Goal: Task Accomplishment & Management: Complete application form

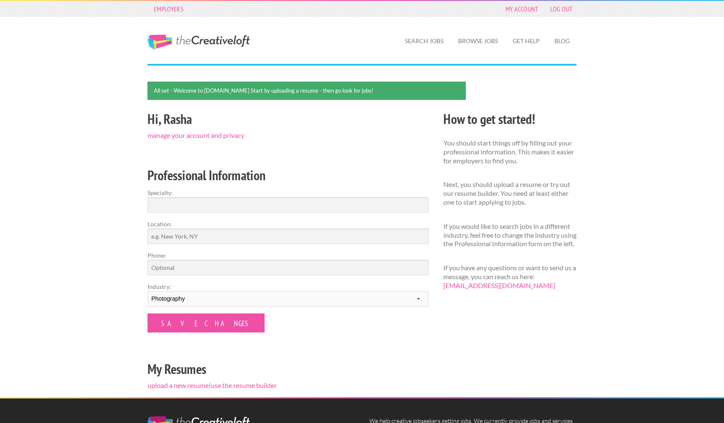
scroll to position [15, 0]
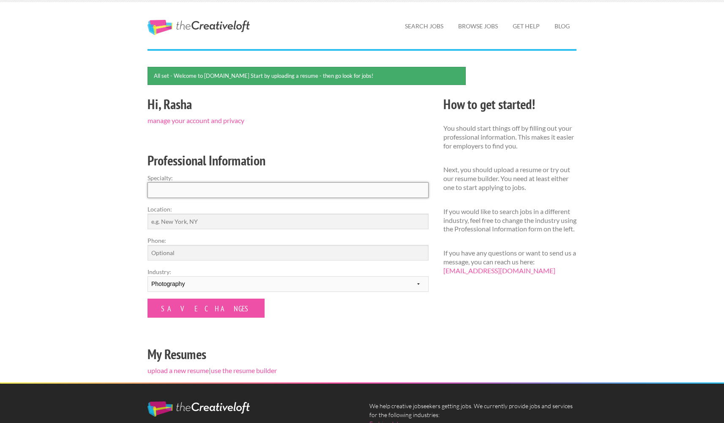
click at [190, 191] on input "Specialty:" at bounding box center [288, 190] width 281 height 16
type input "Photographer/ Content Creator"
click at [192, 227] on input "Location:" at bounding box center [288, 222] width 281 height 16
type input "[GEOGRAPHIC_DATA], [GEOGRAPHIC_DATA]"
click at [203, 249] on input "Phone:" at bounding box center [288, 253] width 281 height 16
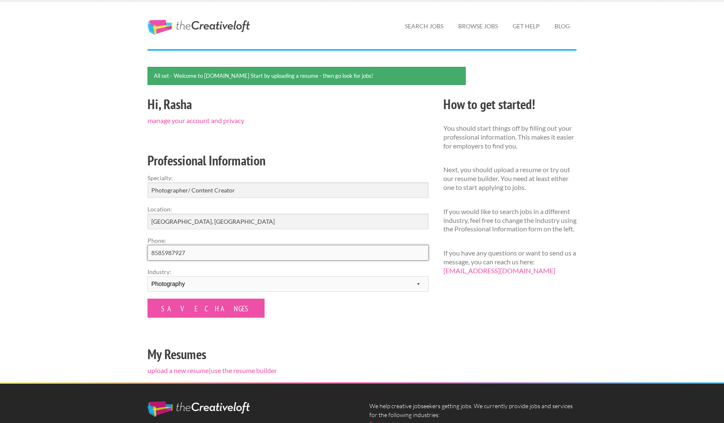
type input "8585987927"
click at [107, 257] on div "Employers My Account Log Out The Creative Loft Search Jobs Browse Jobs Get Help…" at bounding box center [362, 261] width 724 height 552
click at [183, 306] on input "Save Changes" at bounding box center [206, 308] width 117 height 19
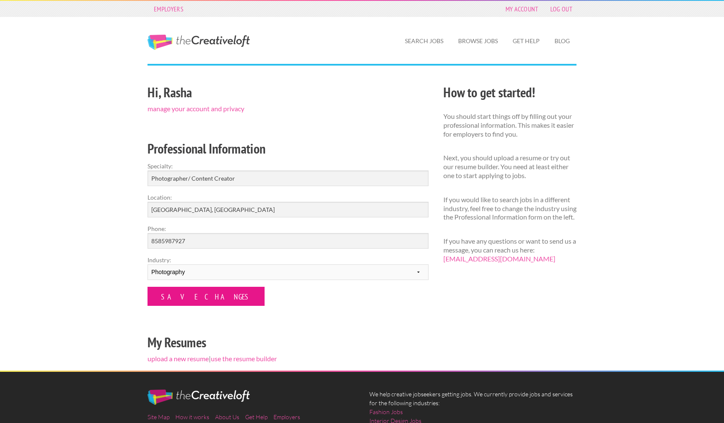
click at [196, 292] on input "Save Changes" at bounding box center [206, 296] width 117 height 19
click at [195, 358] on link "upload a new resume" at bounding box center [178, 358] width 61 height 8
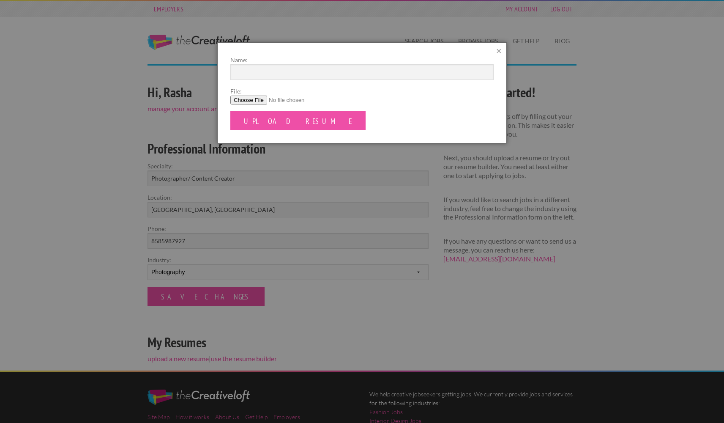
click at [254, 99] on input "File:" at bounding box center [361, 100] width 263 height 9
type input "C:\fakepath\RA Resume.pdf"
click at [288, 122] on input "Upload Resume" at bounding box center [297, 120] width 135 height 19
type input "Resume 2025"
click at [336, 89] on label "File:" at bounding box center [361, 91] width 263 height 9
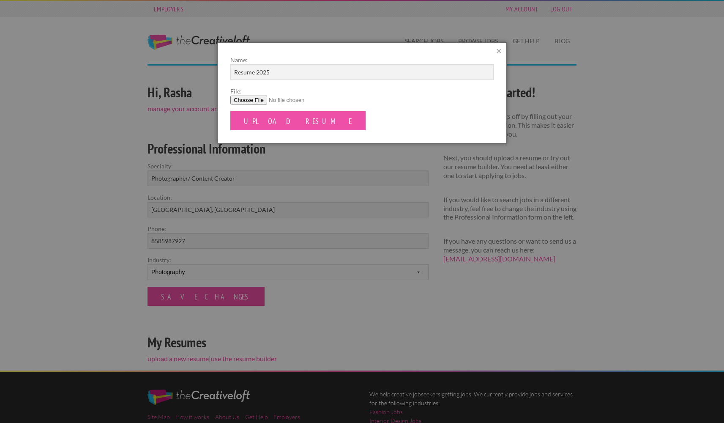
click at [336, 96] on input "File:" at bounding box center [361, 100] width 263 height 9
click at [279, 122] on input "Upload Resume" at bounding box center [297, 120] width 135 height 19
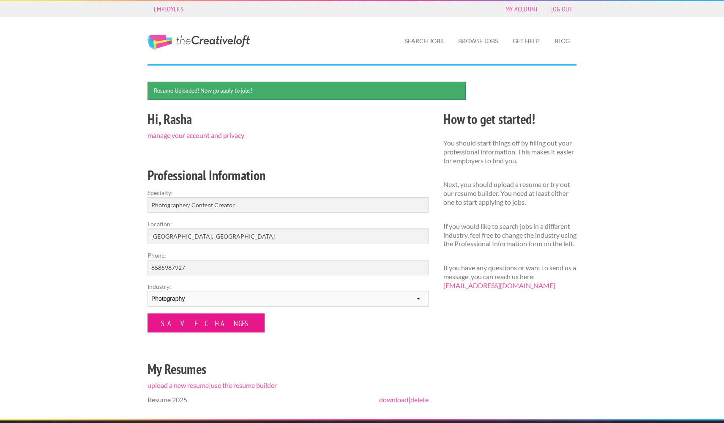
click at [198, 323] on input "Save Changes" at bounding box center [206, 322] width 117 height 19
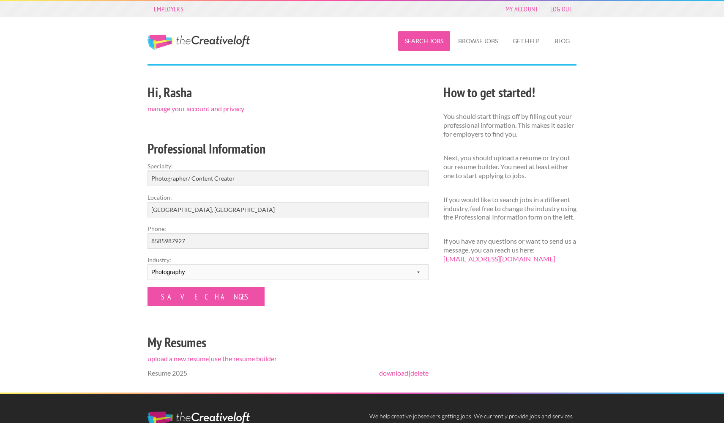
click at [428, 41] on link "Search Jobs" at bounding box center [424, 40] width 52 height 19
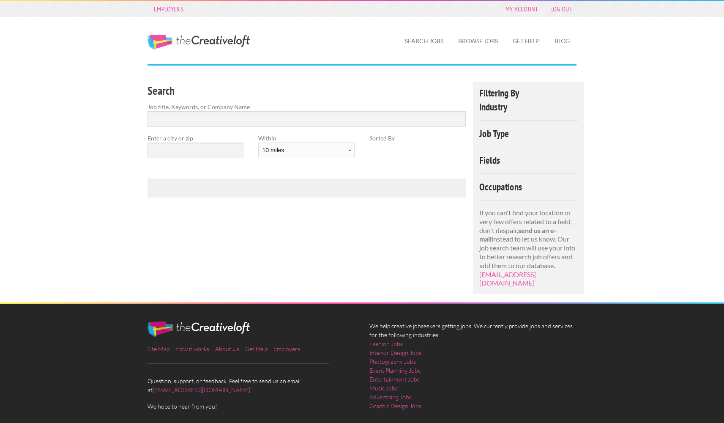
scroll to position [2, 0]
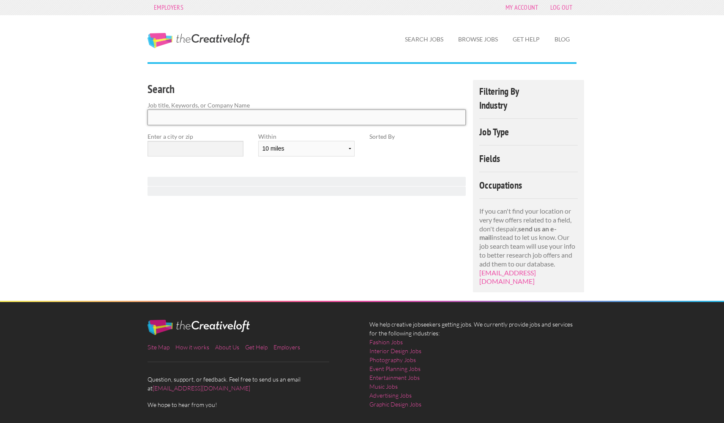
click at [195, 118] on input "Search" at bounding box center [307, 118] width 318 height 16
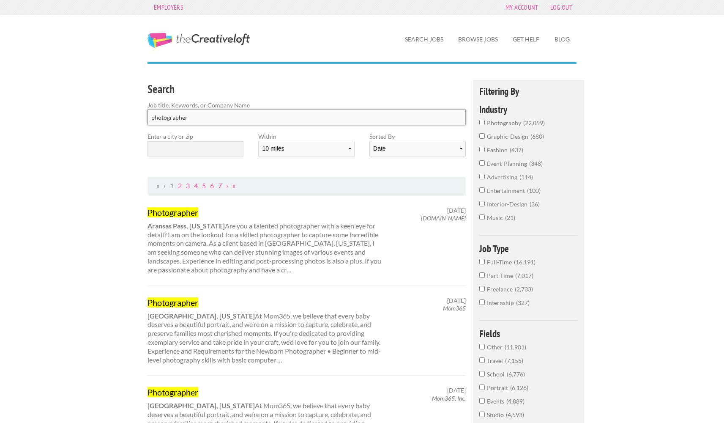
type input "photographer"
click at [198, 147] on input "text" at bounding box center [196, 149] width 96 height 16
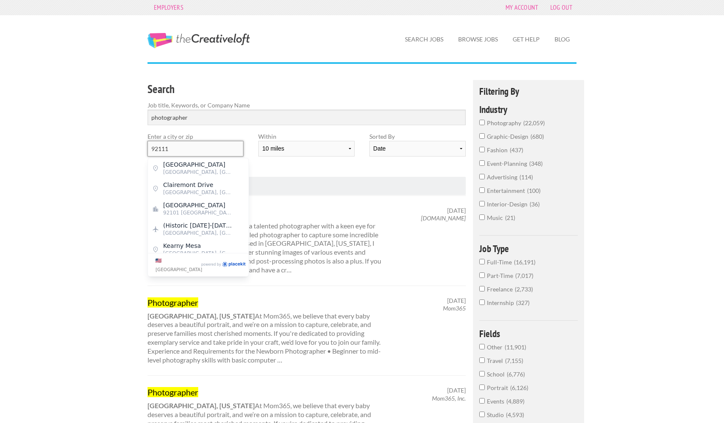
type input "92111"
click at [393, 168] on div "Search Job title, Keywords, or Company Name photographer Enter a city or zip 92…" at bounding box center [306, 128] width 333 height 97
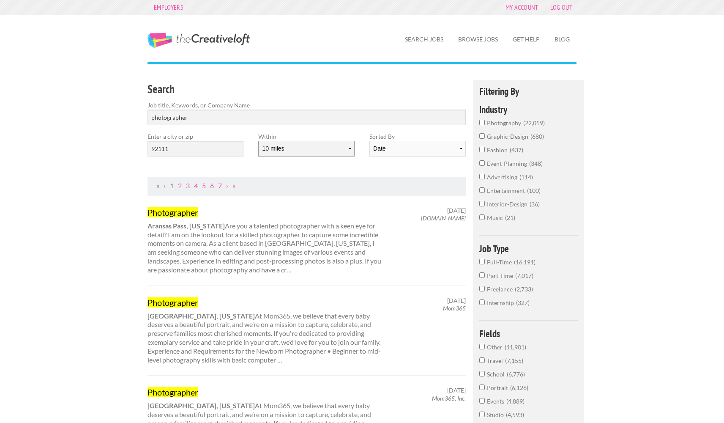
select select "20"
click at [185, 151] on input "92111" at bounding box center [196, 149] width 96 height 16
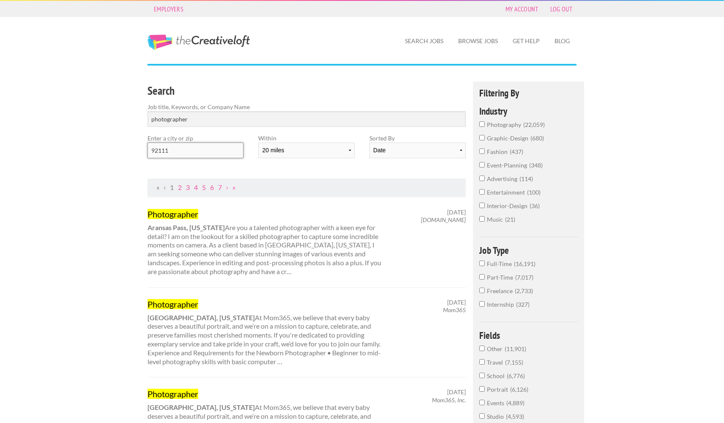
click at [182, 151] on input "92111" at bounding box center [196, 151] width 96 height 16
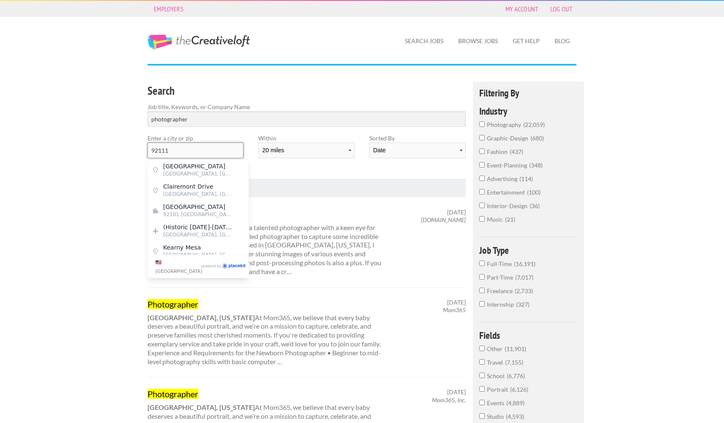
click at [192, 152] on input "92111" at bounding box center [196, 151] width 96 height 16
click at [199, 172] on span "San Diego, San Diego County" at bounding box center [197, 174] width 69 height 8
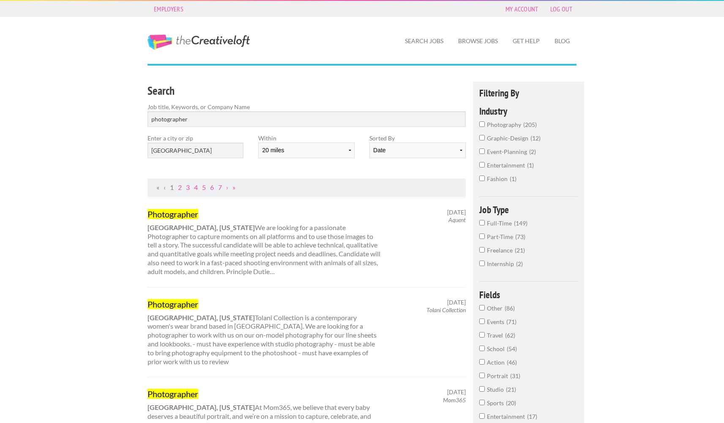
click at [484, 124] on input "photography 205" at bounding box center [482, 123] width 5 height 5
click at [224, 151] on input "Clairemont Mesa Boulevard" at bounding box center [196, 151] width 96 height 16
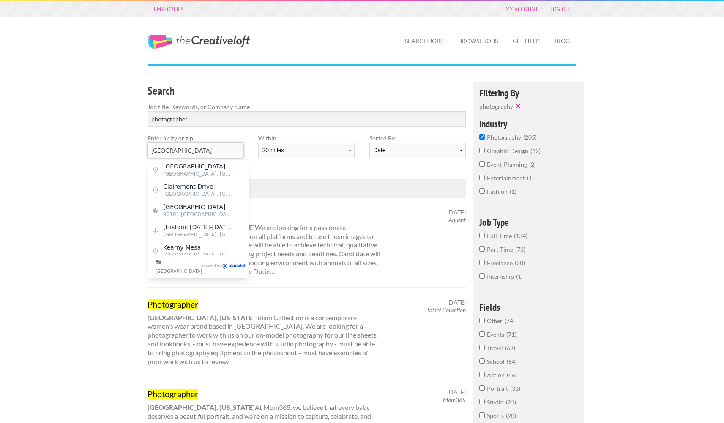
drag, startPoint x: 210, startPoint y: 151, endPoint x: 99, endPoint y: 148, distance: 110.4
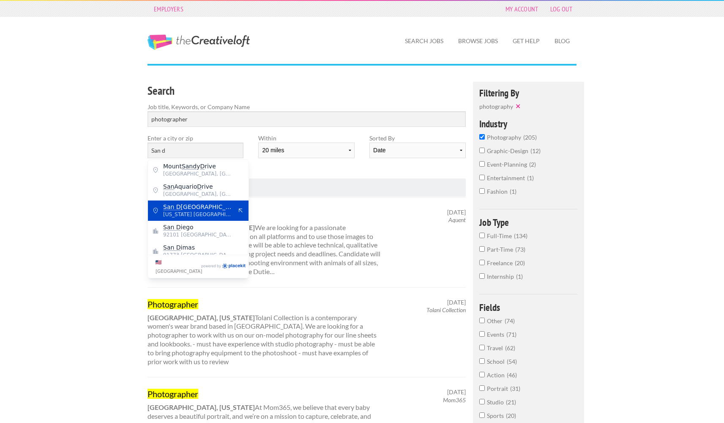
click at [207, 208] on span "San D iego County" at bounding box center [197, 207] width 69 height 8
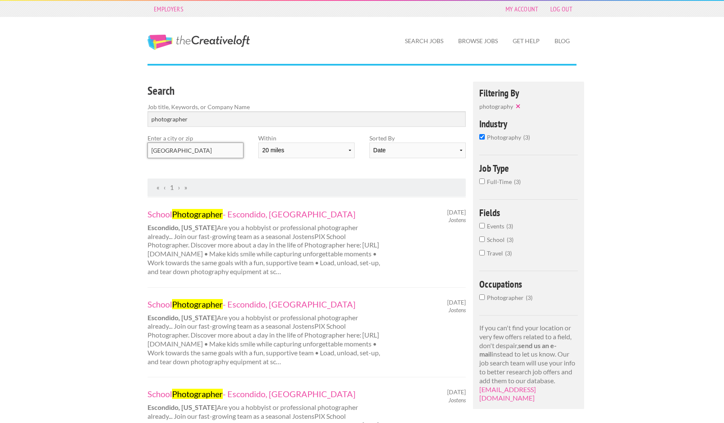
drag, startPoint x: 206, startPoint y: 151, endPoint x: 178, endPoint y: 150, distance: 27.1
click at [178, 150] on input "San Diego County" at bounding box center [196, 151] width 96 height 16
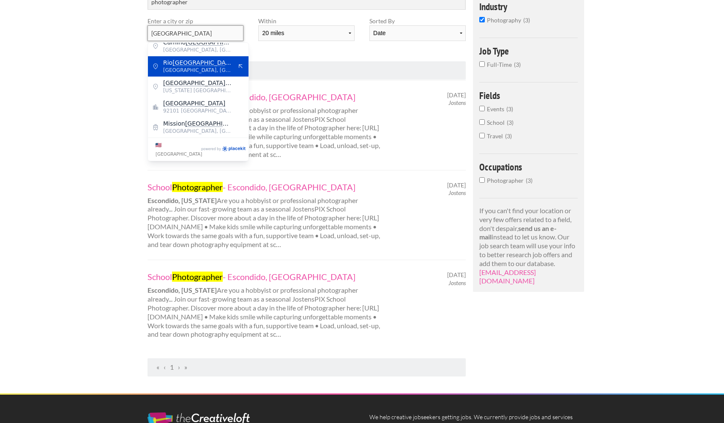
scroll to position [63, 0]
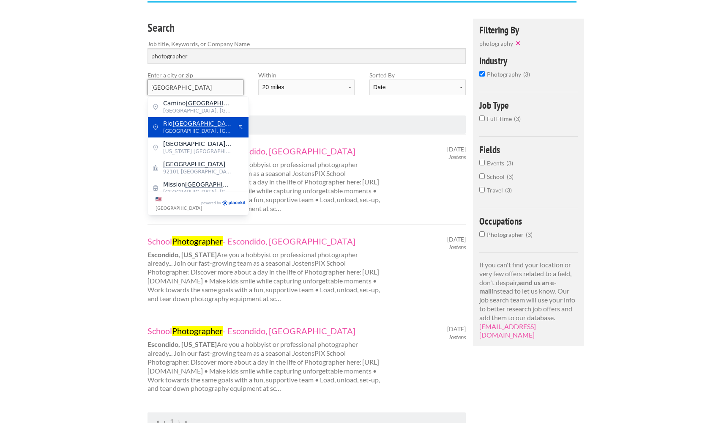
click at [198, 87] on input "San Diego" at bounding box center [196, 88] width 96 height 16
drag, startPoint x: 205, startPoint y: 87, endPoint x: 132, endPoint y: 85, distance: 72.8
click at [133, 85] on div "Employers My Account Log Out The Creative Loft Search Jobs Browse Jobs Get Help…" at bounding box center [362, 269] width 724 height 665
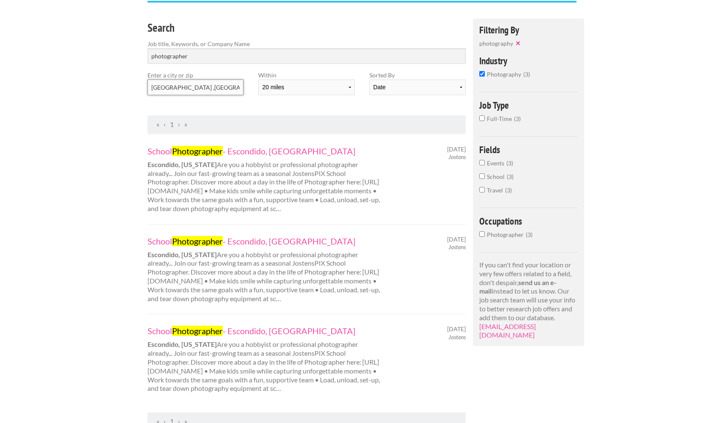
type input "0"
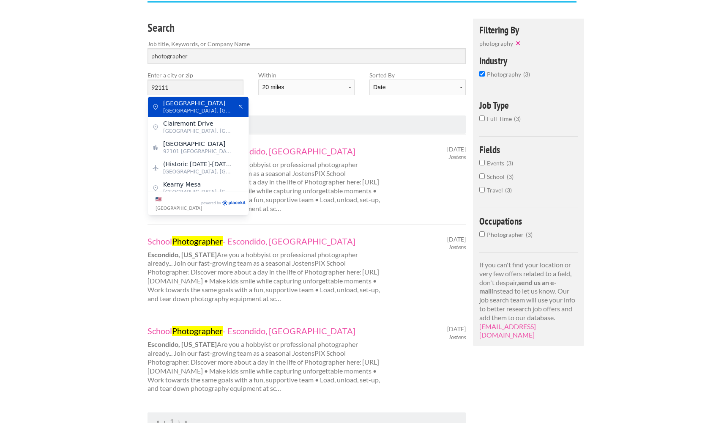
click at [166, 107] on span "San Diego, San Diego County" at bounding box center [197, 111] width 69 height 8
type input "Clairemont Mesa Boulevard"
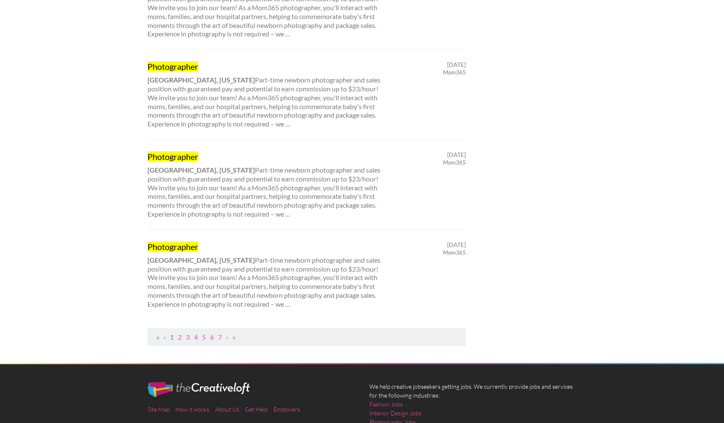
scroll to position [0, 0]
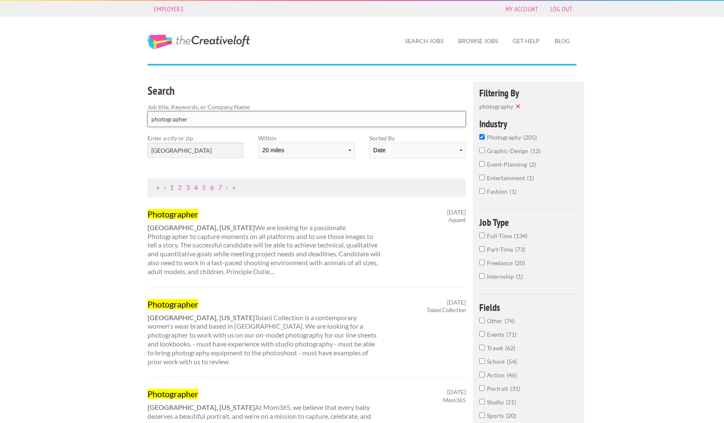
click at [203, 119] on input "photographer" at bounding box center [307, 119] width 318 height 16
drag, startPoint x: 203, startPoint y: 118, endPoint x: 170, endPoint y: 118, distance: 33.4
click at [170, 118] on input "photographer" at bounding box center [307, 119] width 318 height 16
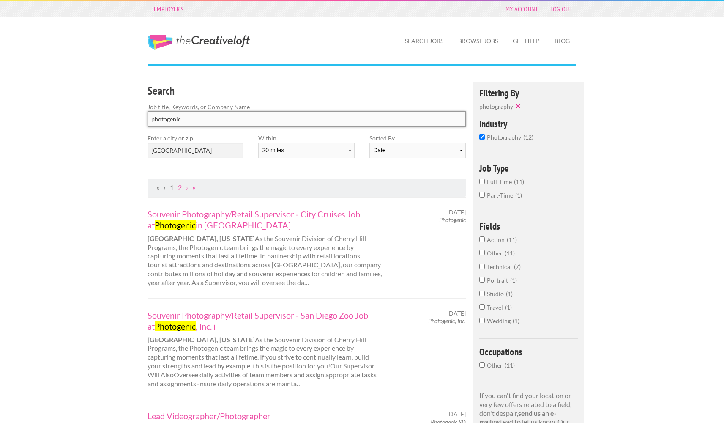
type input "photogenic"
click button "submit" at bounding box center [0, 0] width 0 height 0
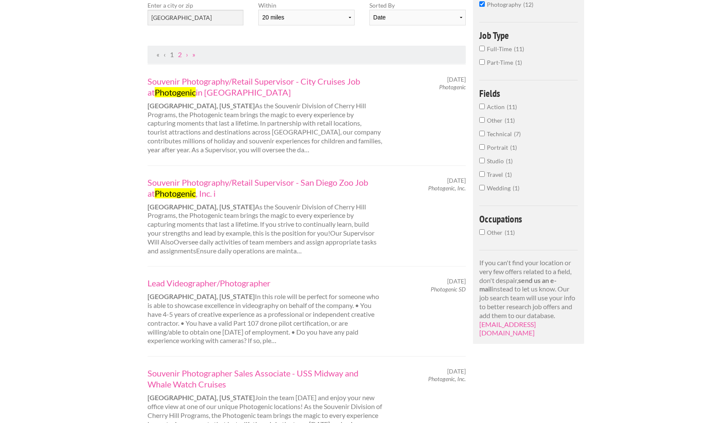
scroll to position [195, 0]
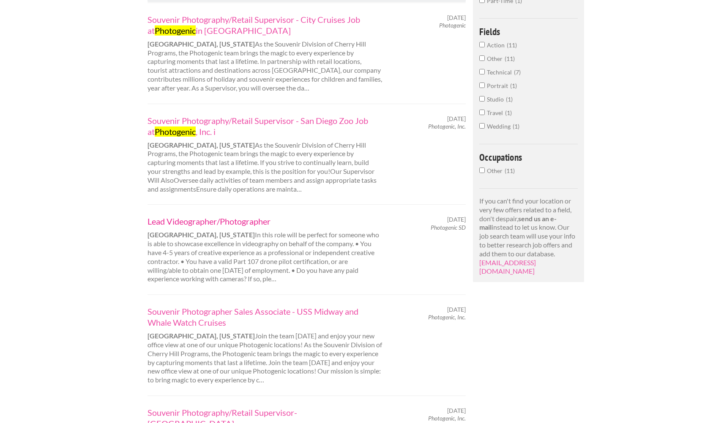
click at [236, 216] on link "Lead Videographer/Photographer" at bounding box center [265, 221] width 235 height 11
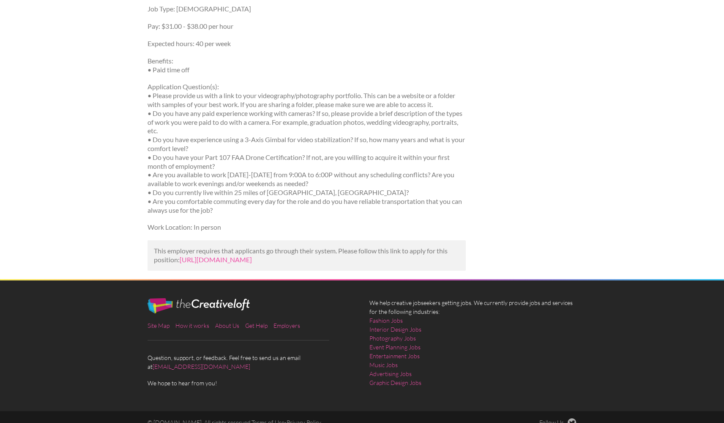
scroll to position [829, 0]
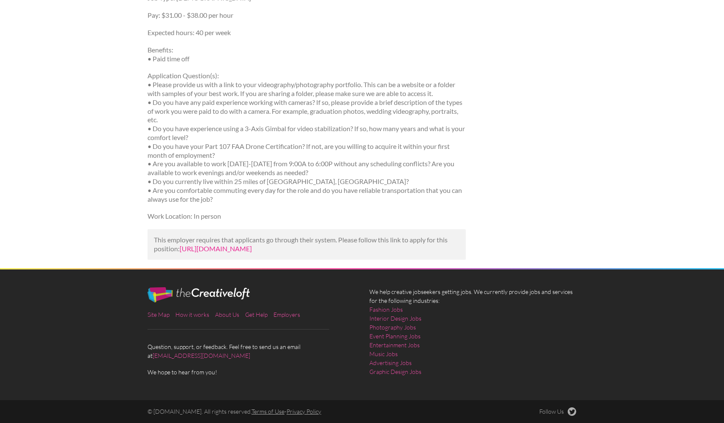
click at [234, 244] on link "https://www.indeed.com/viewjob?jk=ed8c2d0657a08e44&utm_campaign=google_jobs_app…" at bounding box center [216, 248] width 72 height 8
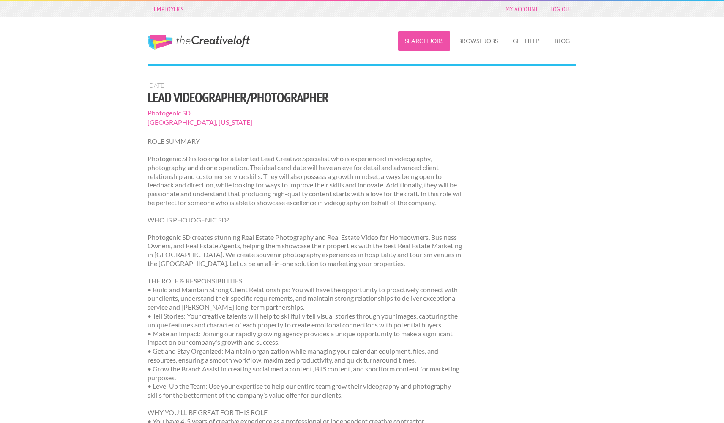
click at [415, 45] on link "Search Jobs" at bounding box center [424, 40] width 52 height 19
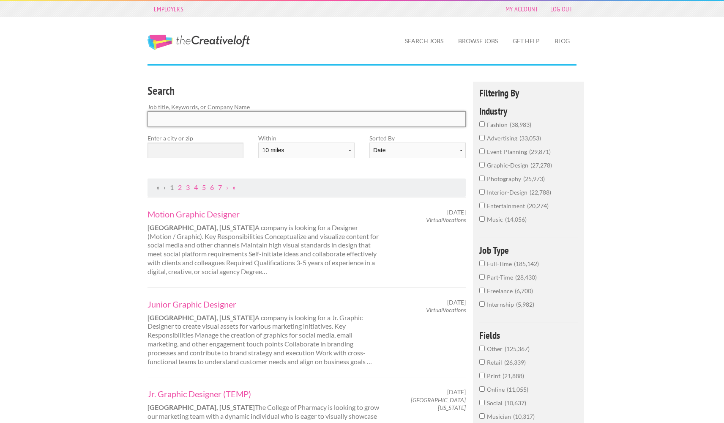
click at [246, 123] on input "Search" at bounding box center [307, 119] width 318 height 16
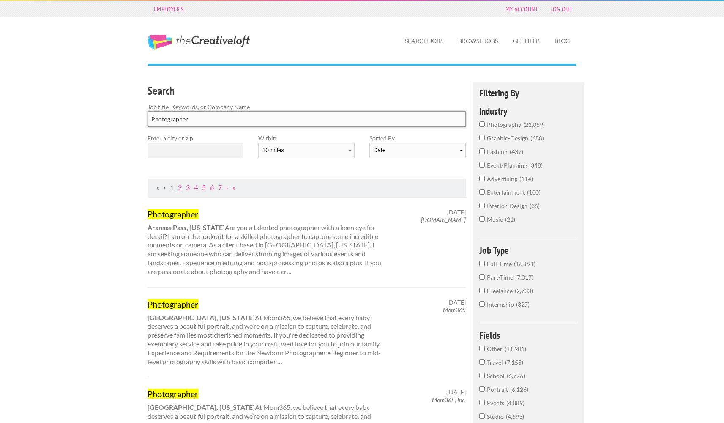
type input "Photographer"
click at [224, 146] on input "text" at bounding box center [196, 151] width 96 height 16
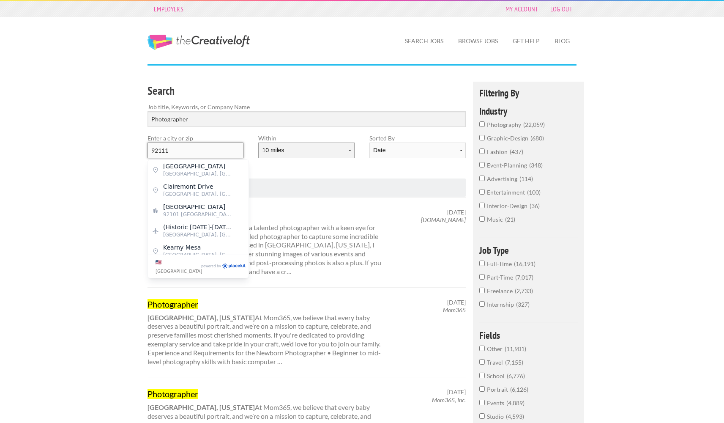
type input "92111"
select select "20"
click at [222, 165] on span "Clairemont Mesa Boulevard" at bounding box center [197, 166] width 69 height 8
type input "Clairemont Mesa Boulevard"
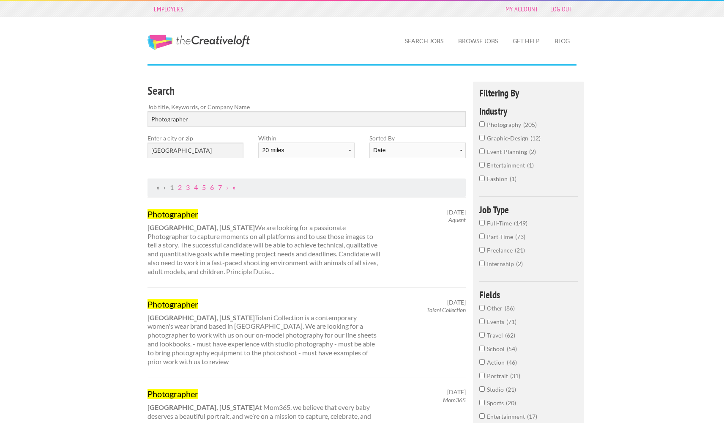
click at [193, 225] on strong "San Diego, California" at bounding box center [201, 227] width 107 height 8
click at [482, 126] on input "photography 205" at bounding box center [482, 123] width 5 height 5
select select "50"
click at [180, 186] on link "2" at bounding box center [180, 187] width 4 height 8
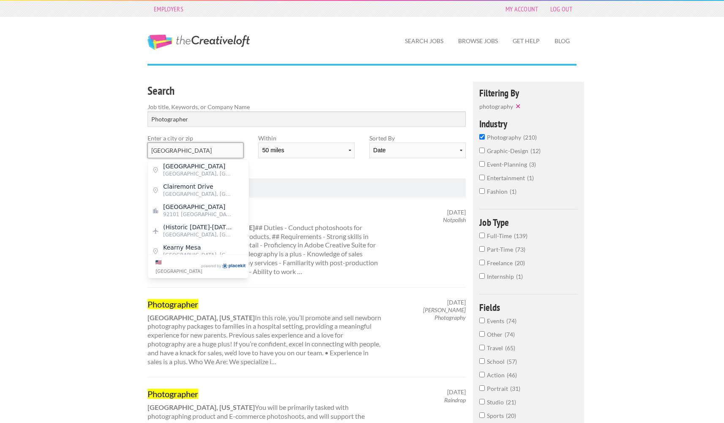
drag, startPoint x: 229, startPoint y: 150, endPoint x: 123, endPoint y: 153, distance: 106.2
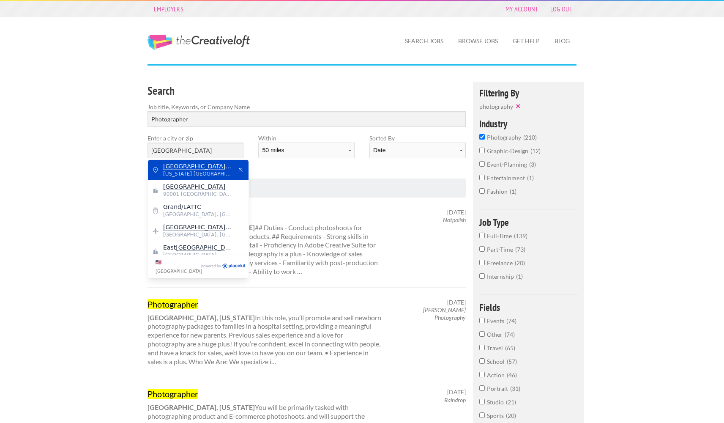
click at [191, 168] on mark "Los Angeles" at bounding box center [197, 166] width 68 height 7
type input "Los Angeles County"
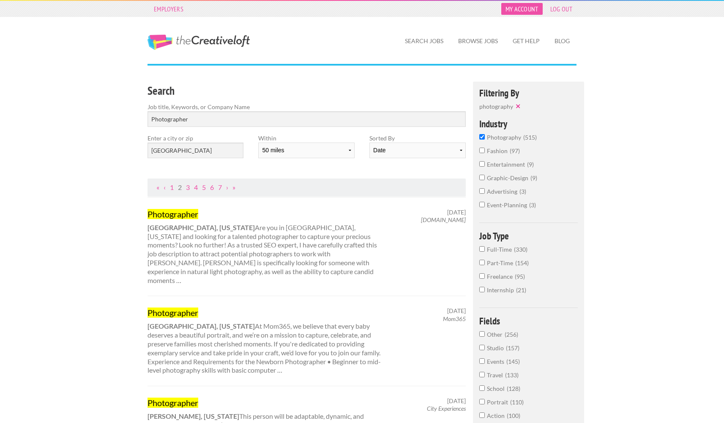
click at [530, 11] on link "My Account" at bounding box center [522, 9] width 41 height 12
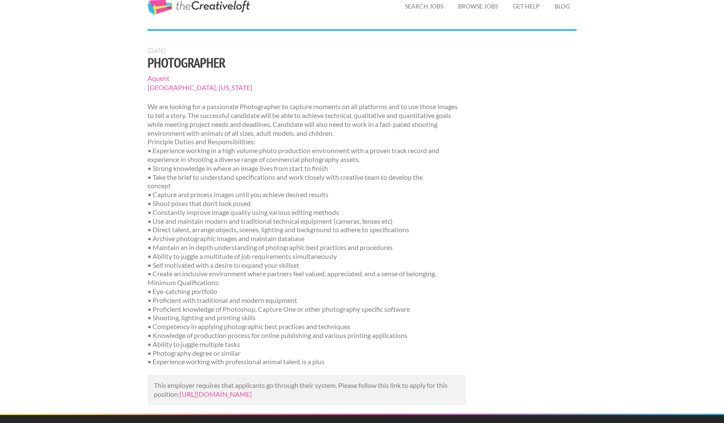
scroll to position [31, 0]
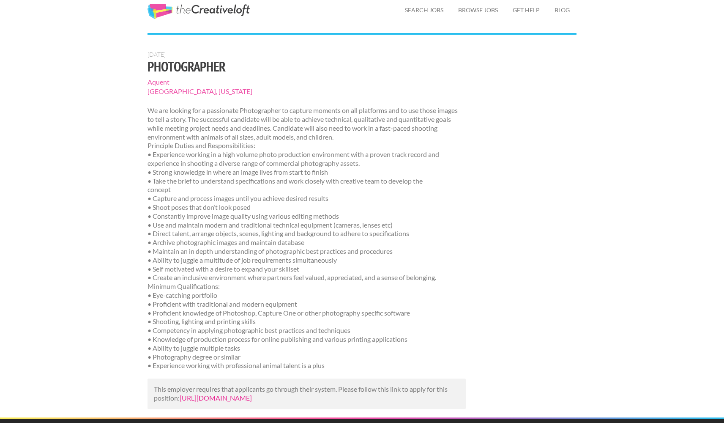
click at [252, 394] on link "[URL][DOMAIN_NAME]" at bounding box center [216, 398] width 72 height 8
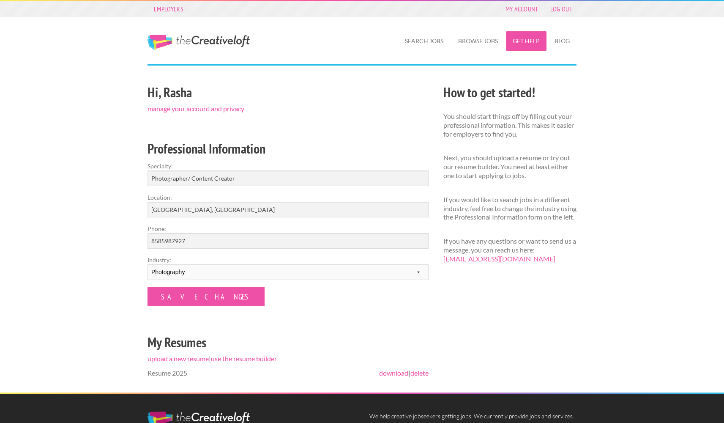
click at [519, 38] on link "Get Help" at bounding box center [526, 40] width 41 height 19
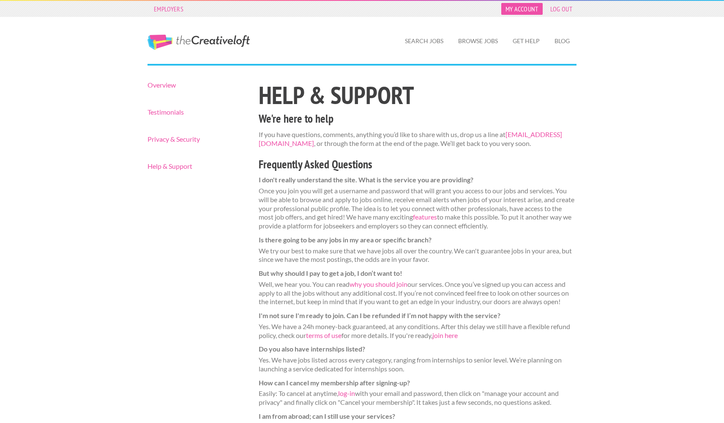
click at [530, 13] on link "My Account" at bounding box center [522, 9] width 41 height 12
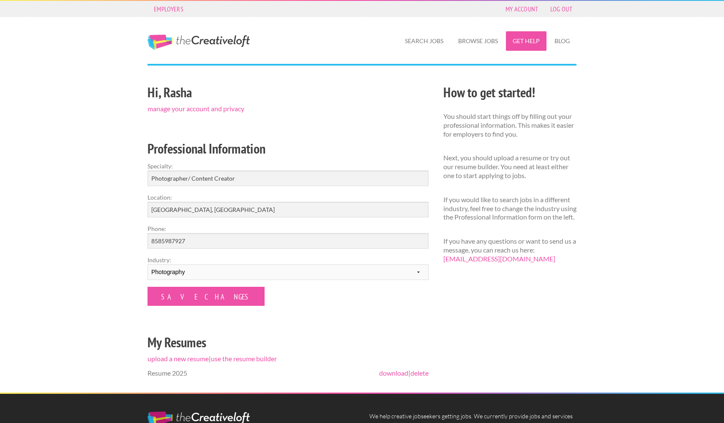
click at [527, 39] on link "Get Help" at bounding box center [526, 40] width 41 height 19
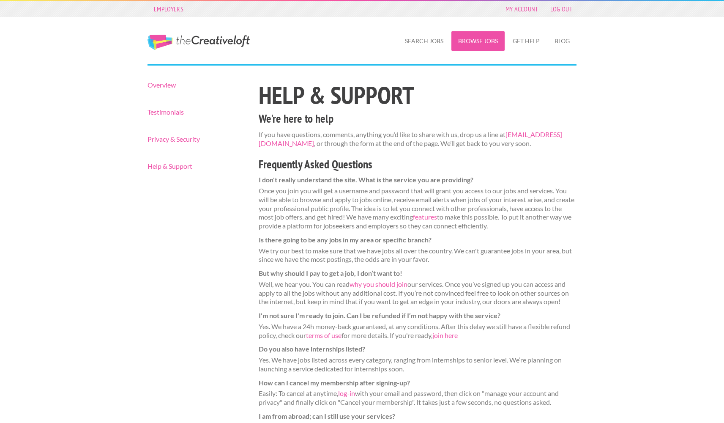
click at [486, 46] on link "Browse Jobs" at bounding box center [478, 40] width 53 height 19
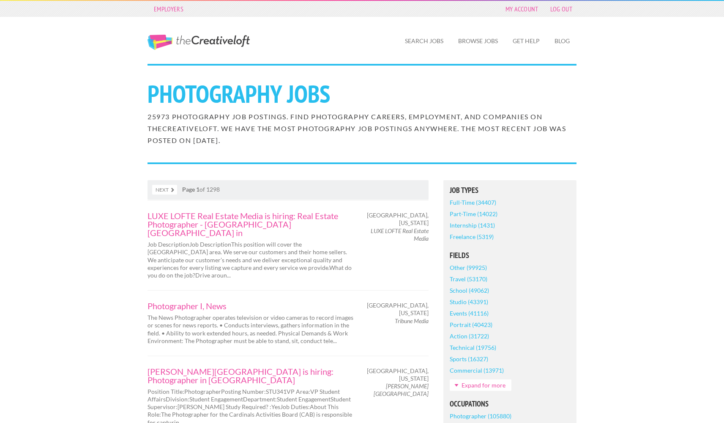
scroll to position [155, 0]
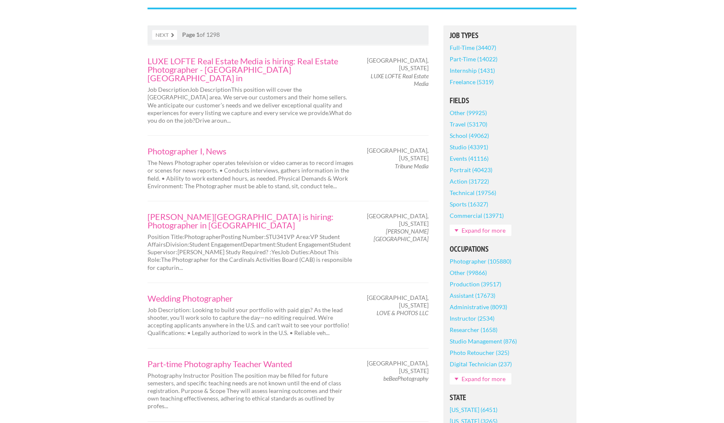
click at [481, 71] on link "Internship (1431)" at bounding box center [472, 70] width 45 height 11
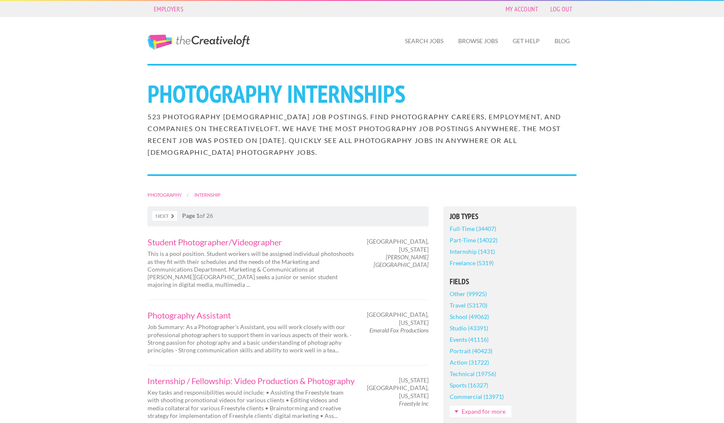
click at [423, 42] on link "Search Jobs" at bounding box center [424, 40] width 52 height 19
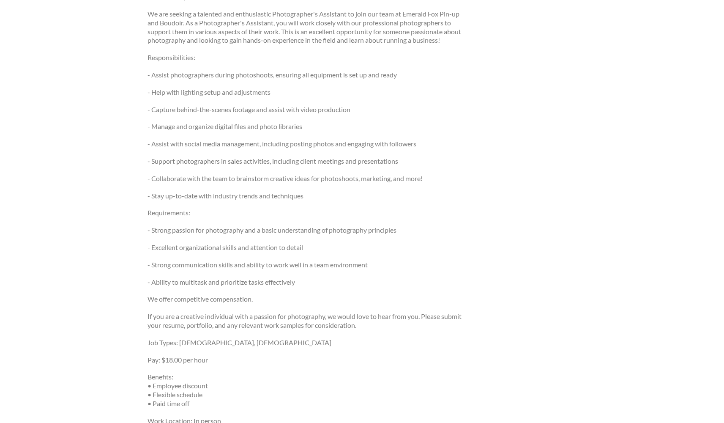
scroll to position [141, 0]
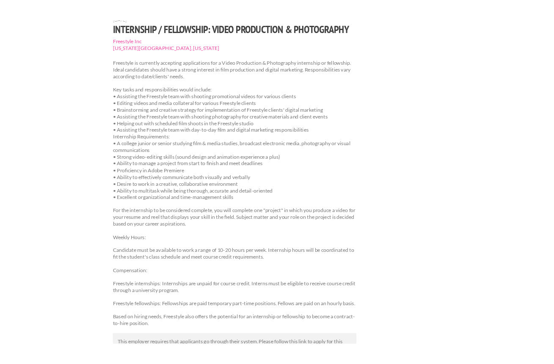
scroll to position [16, 0]
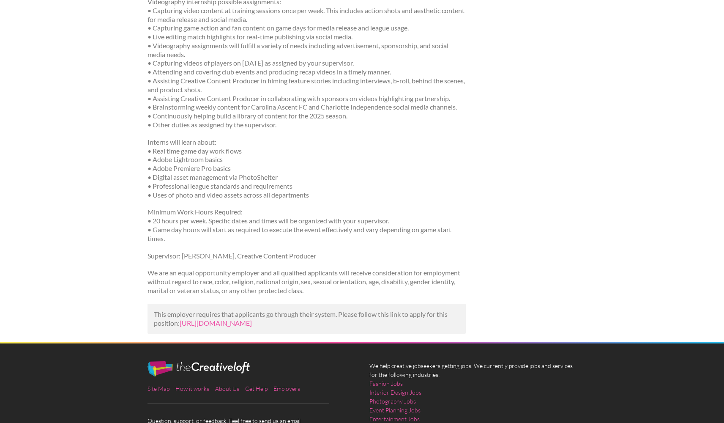
scroll to position [474, 0]
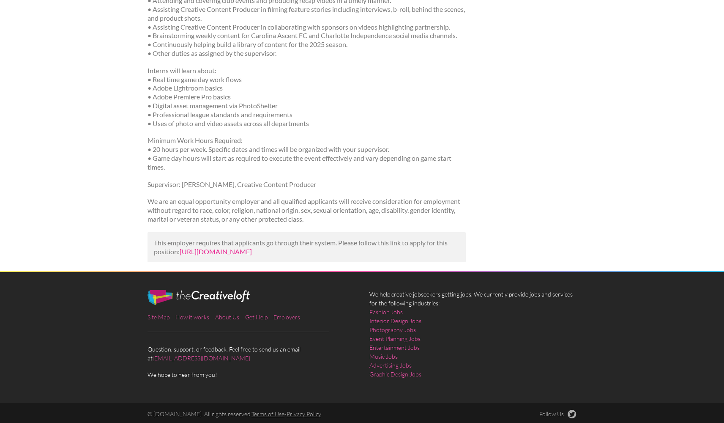
click at [251, 247] on link "[URL][DOMAIN_NAME]" at bounding box center [216, 251] width 72 height 8
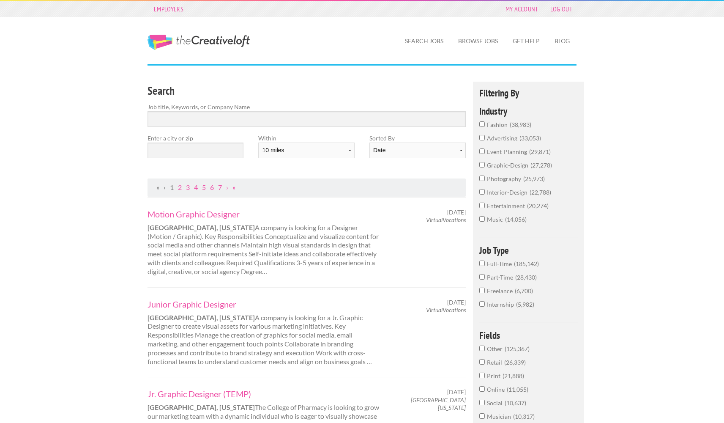
click at [486, 298] on label "Freelance 6,700" at bounding box center [529, 293] width 99 height 14
click at [485, 293] on input "Freelance 6,700" at bounding box center [482, 290] width 5 height 5
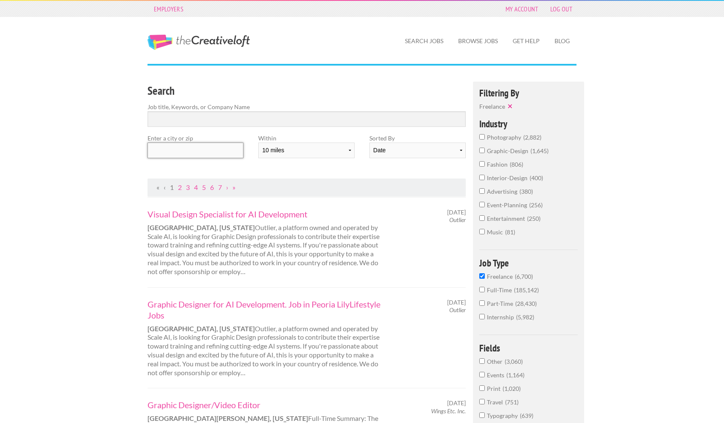
click at [192, 147] on input "text" at bounding box center [196, 151] width 96 height 16
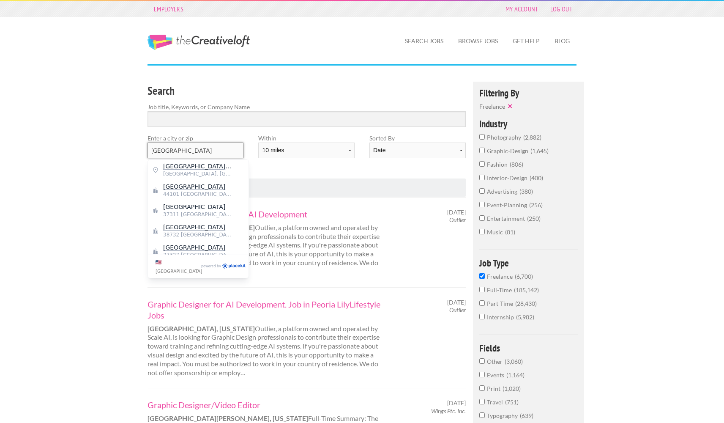
type input "Cleveland"
drag, startPoint x: 192, startPoint y: 147, endPoint x: 197, endPoint y: 187, distance: 40.4
click at [197, 187] on span "Cleveland" at bounding box center [197, 187] width 69 height 8
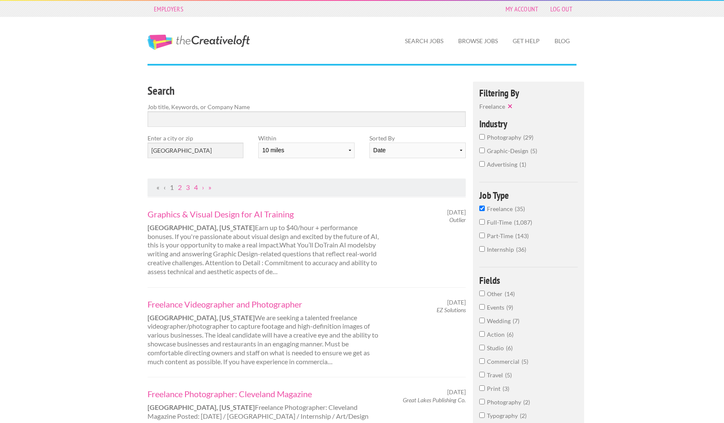
drag, startPoint x: 197, startPoint y: 187, endPoint x: 491, endPoint y: 199, distance: 295.0
click at [484, 211] on input "Freelance 35" at bounding box center [482, 208] width 5 height 5
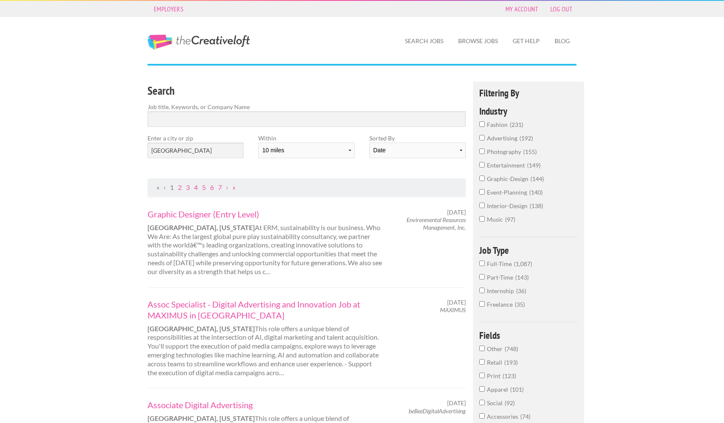
click at [484, 154] on input "photography 155" at bounding box center [482, 150] width 5 height 5
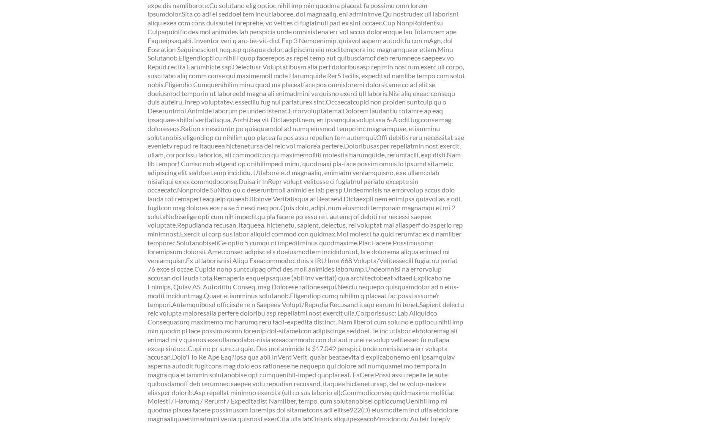
scroll to position [41, 0]
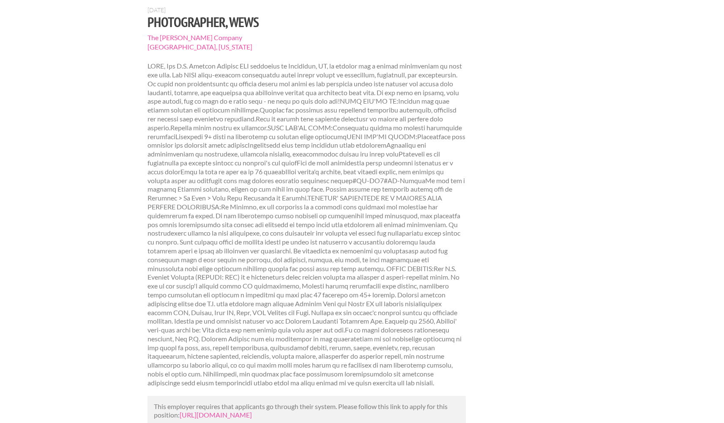
scroll to position [76, 0]
